Goal: Check status

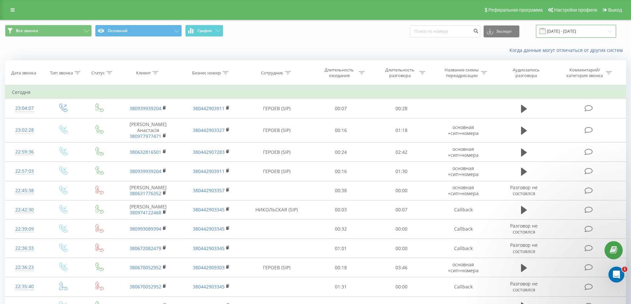
click at [605, 27] on input "[DATE] - [DATE]" at bounding box center [576, 31] width 80 height 13
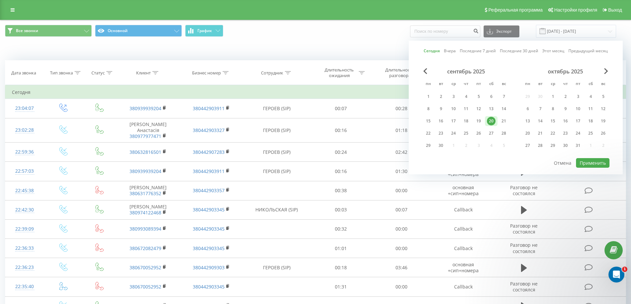
click at [435, 52] on link "Сегодня" at bounding box center [432, 51] width 16 height 6
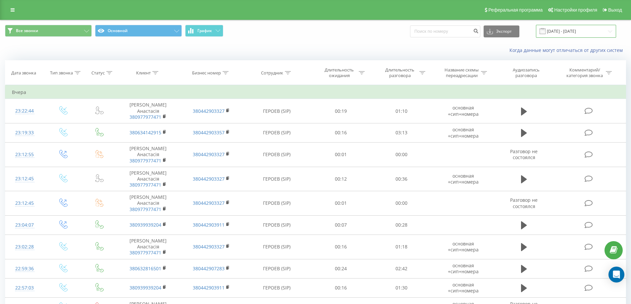
click at [555, 30] on input "[DATE] - [DATE]" at bounding box center [576, 31] width 80 height 13
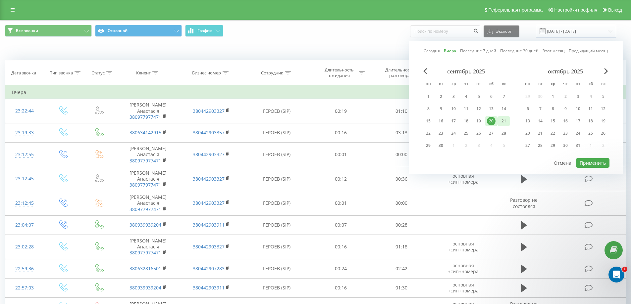
click at [507, 124] on div "21" at bounding box center [503, 121] width 9 height 9
click at [584, 162] on button "Применить" at bounding box center [592, 163] width 33 height 10
type input "[DATE] - [DATE]"
